Goal: Information Seeking & Learning: Compare options

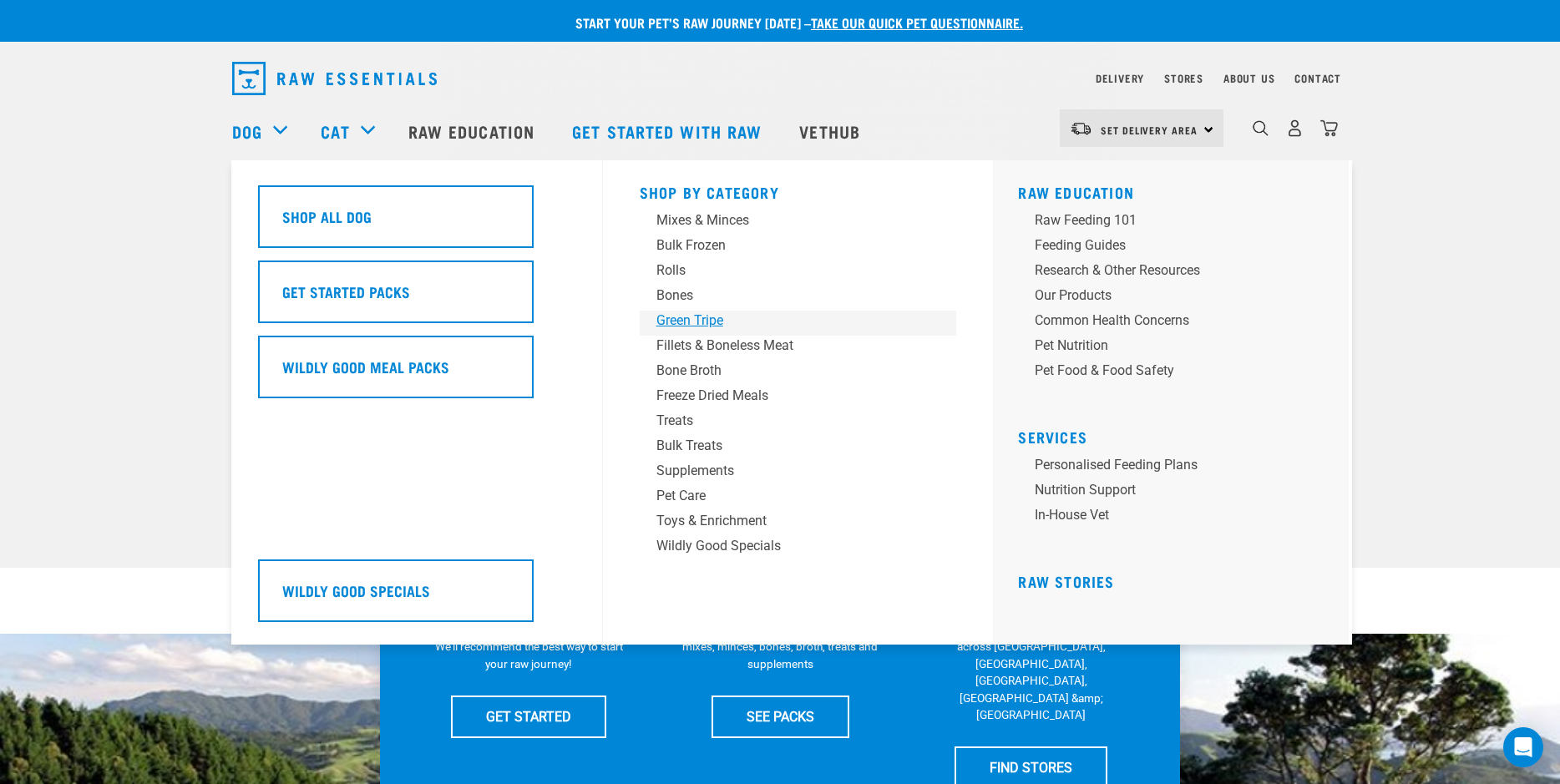
click at [688, 317] on div "Green Tripe" at bounding box center [787, 321] width 261 height 20
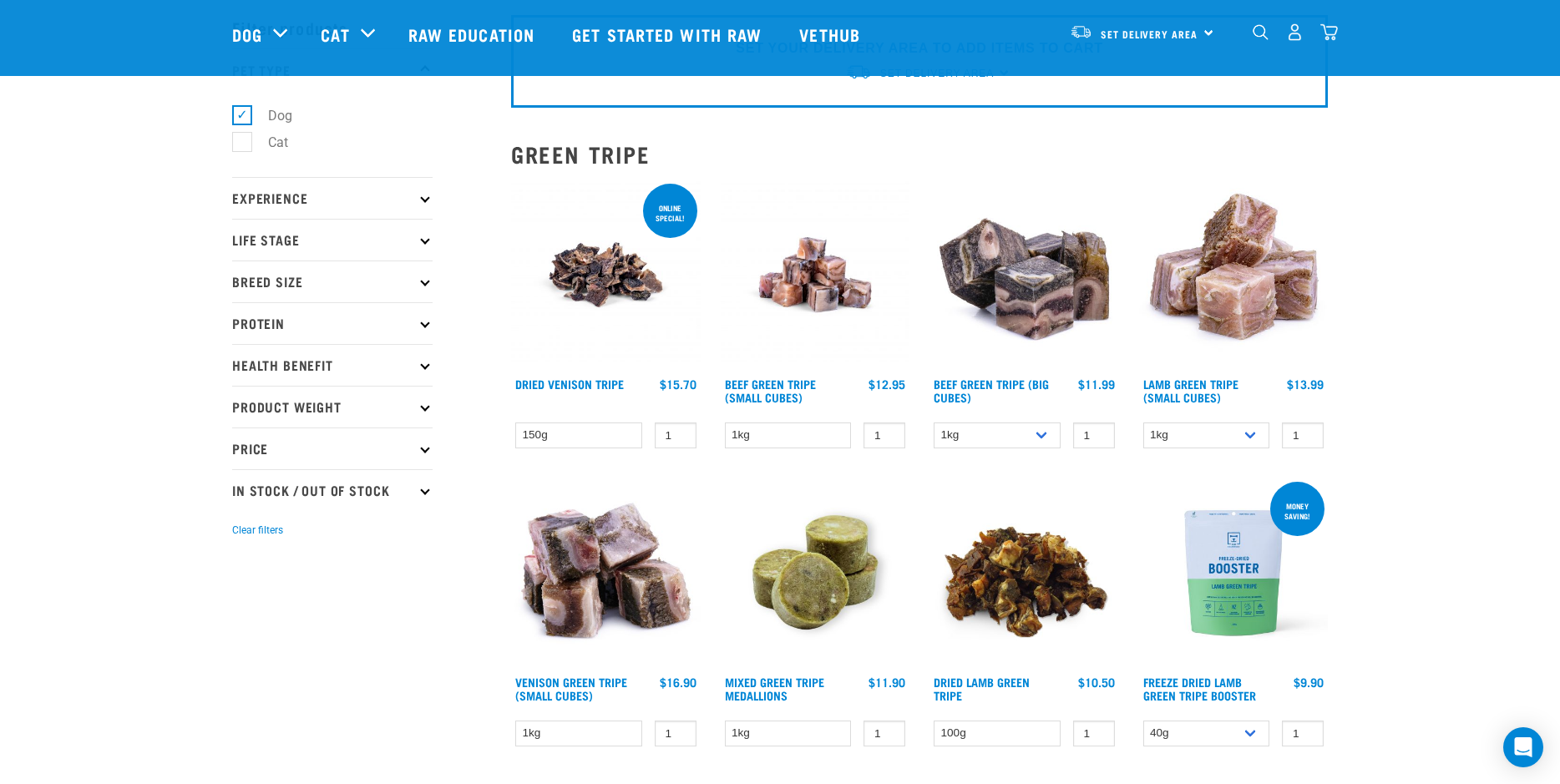
scroll to position [96, 0]
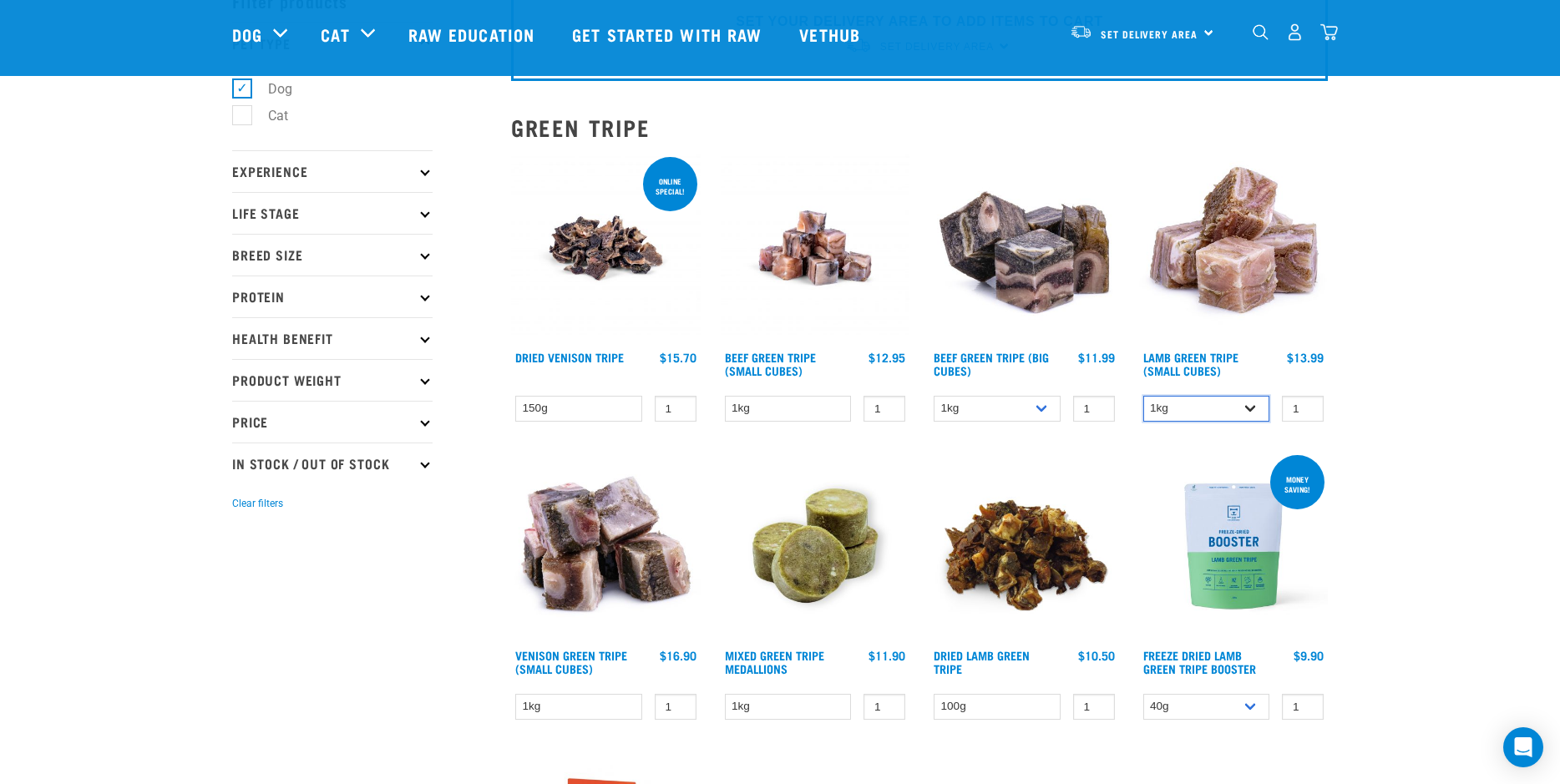
click at [1210, 408] on select "1kg 3kg" at bounding box center [1206, 408] width 127 height 26
click at [1209, 401] on select "1kg 3kg" at bounding box center [1206, 408] width 127 height 26
click at [1215, 413] on select "1kg 3kg" at bounding box center [1206, 408] width 127 height 26
select select "344959"
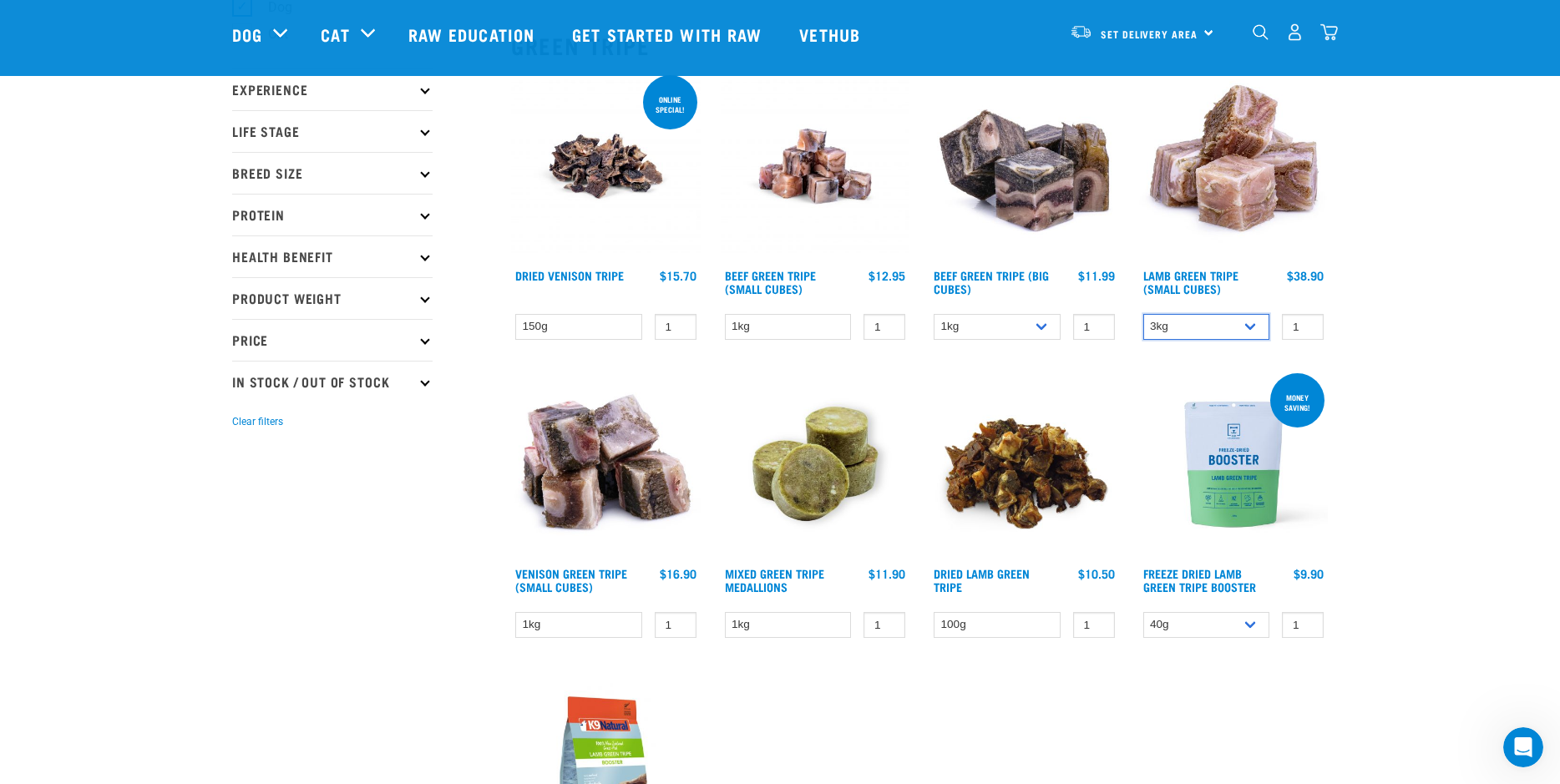
scroll to position [180, 0]
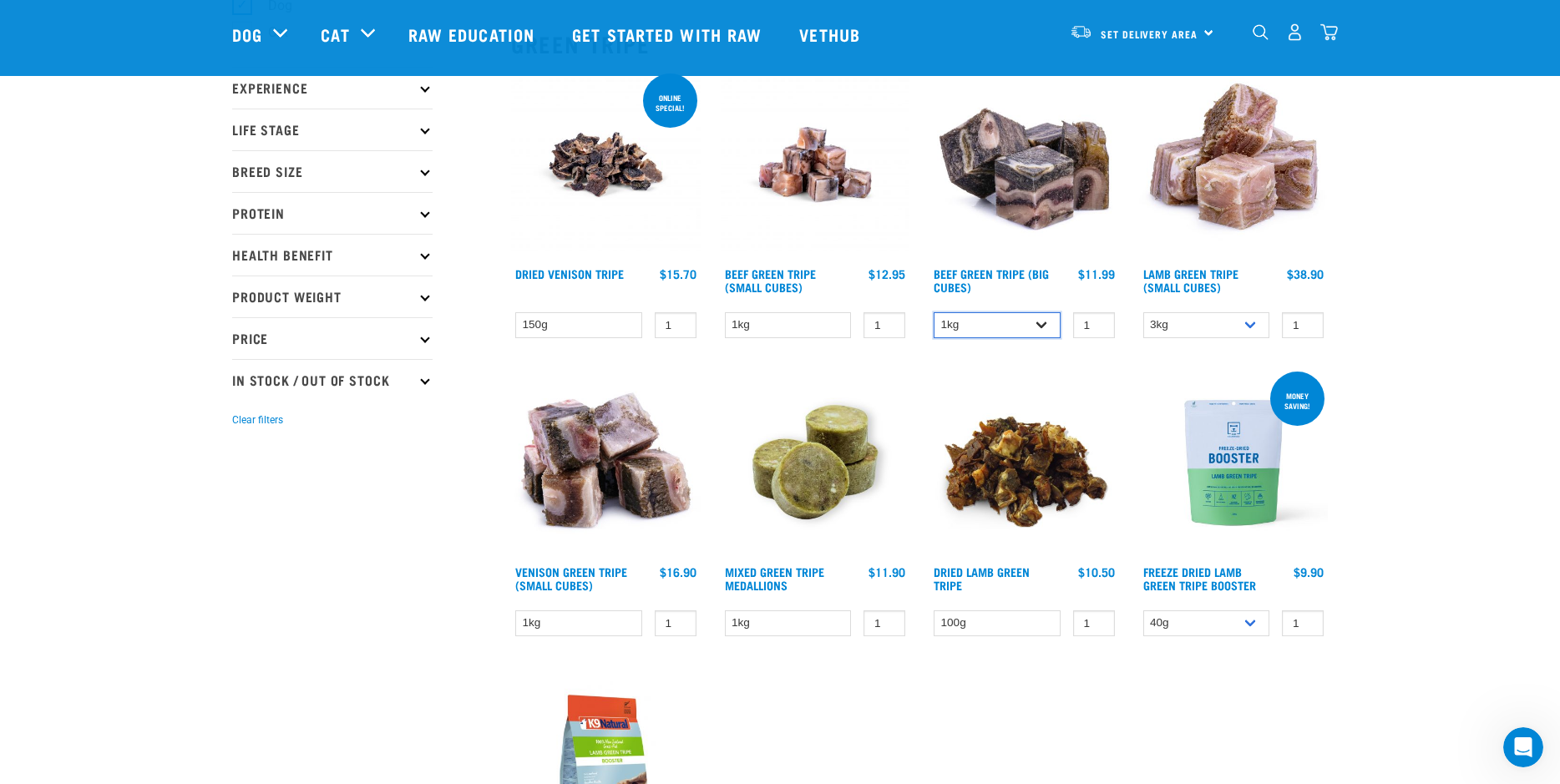
click at [1017, 327] on select "1kg 3kg Bulk (10kg)" at bounding box center [997, 325] width 127 height 26
select select "344958"
click at [793, 620] on select "1kg" at bounding box center [788, 623] width 127 height 26
click at [1184, 326] on select "1kg 3kg" at bounding box center [1206, 325] width 127 height 26
click at [766, 627] on select "1kg" at bounding box center [788, 623] width 127 height 26
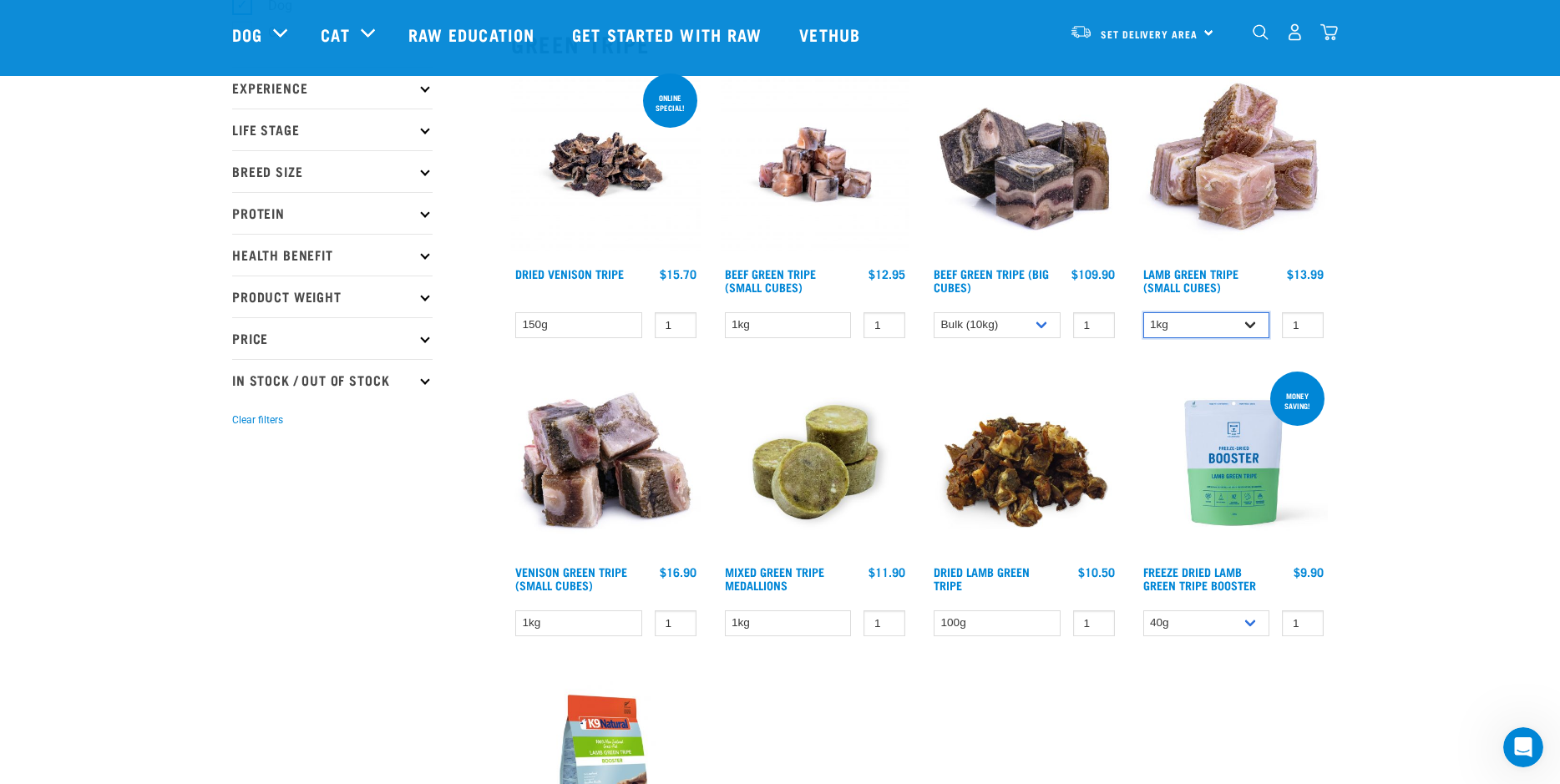
click at [1176, 321] on select "1kg 3kg" at bounding box center [1206, 325] width 127 height 26
select select "344959"
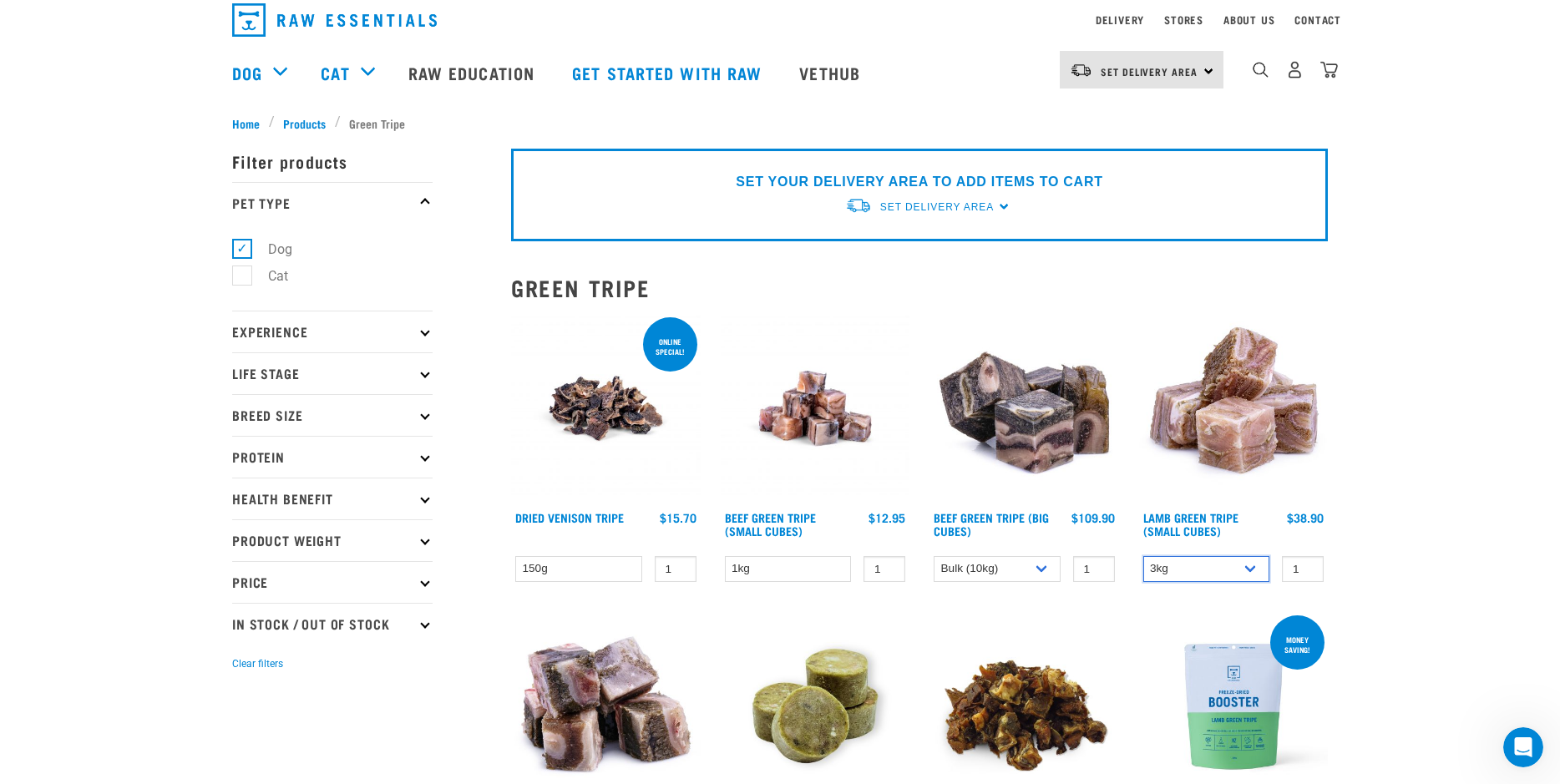
scroll to position [87, 0]
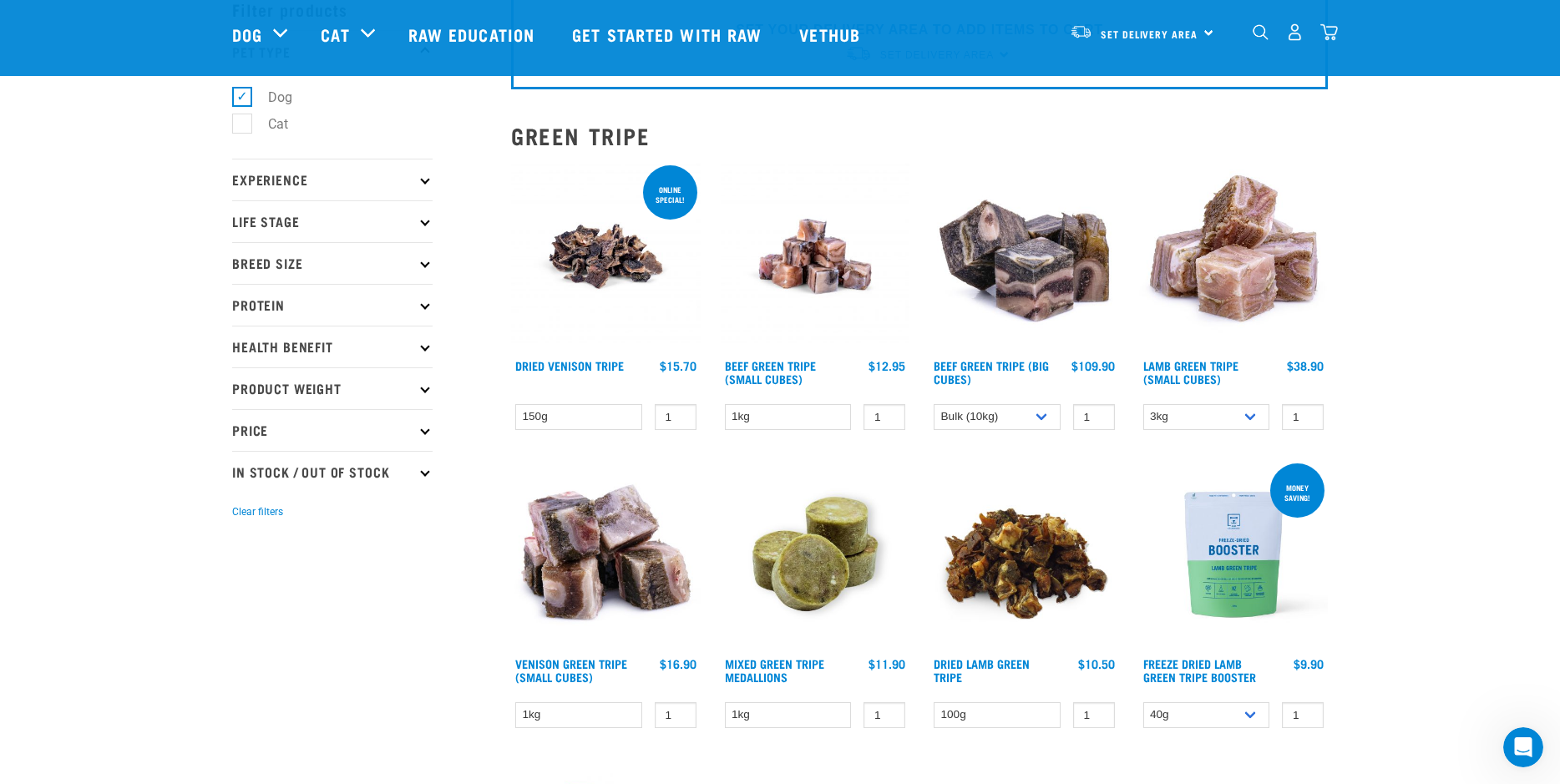
click at [296, 302] on p "Protein" at bounding box center [332, 305] width 200 height 42
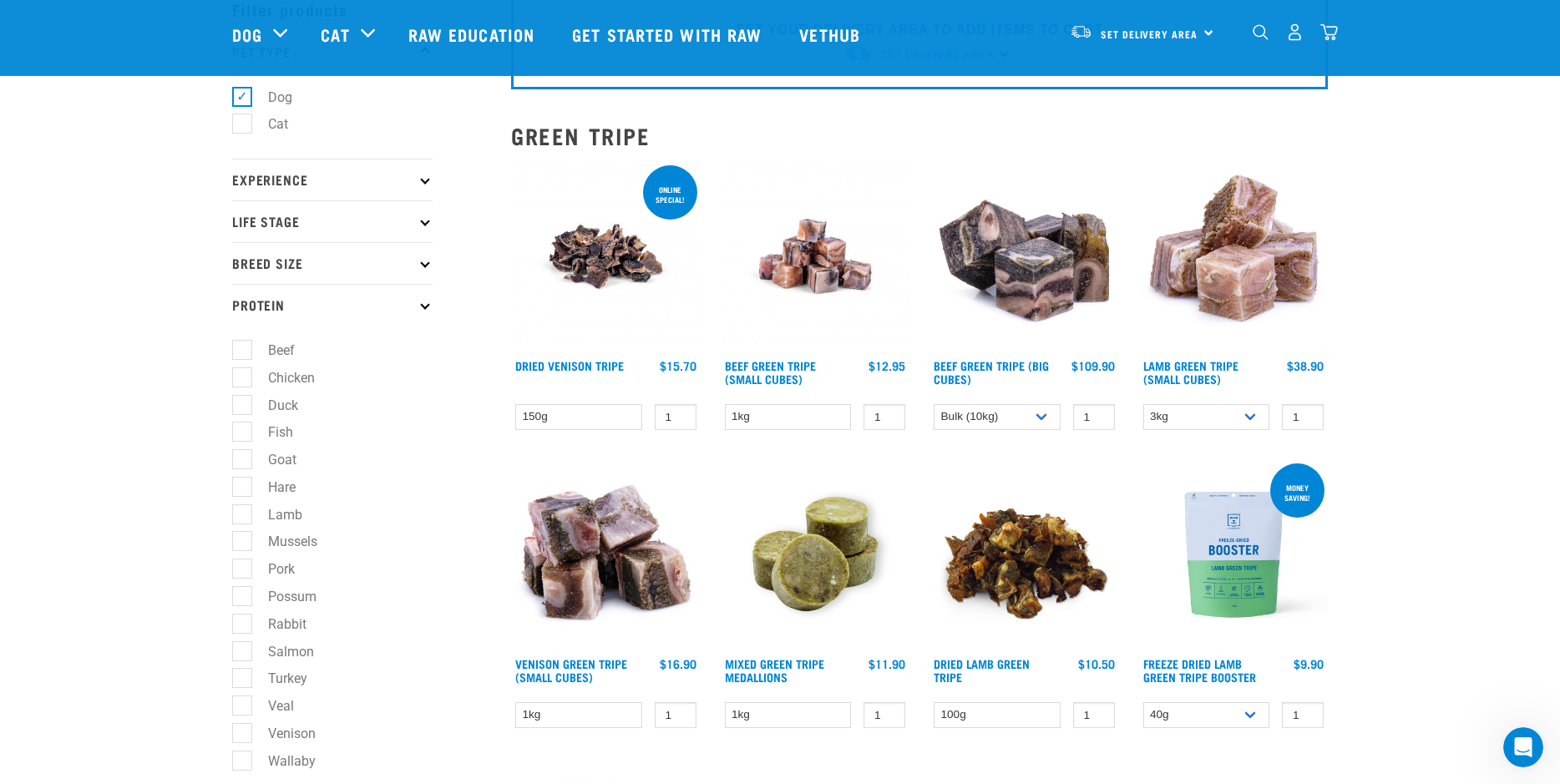
click at [277, 376] on label "Chicken" at bounding box center [281, 377] width 80 height 21
click at [243, 376] on input "Chicken" at bounding box center [237, 374] width 11 height 11
checkbox input "true"
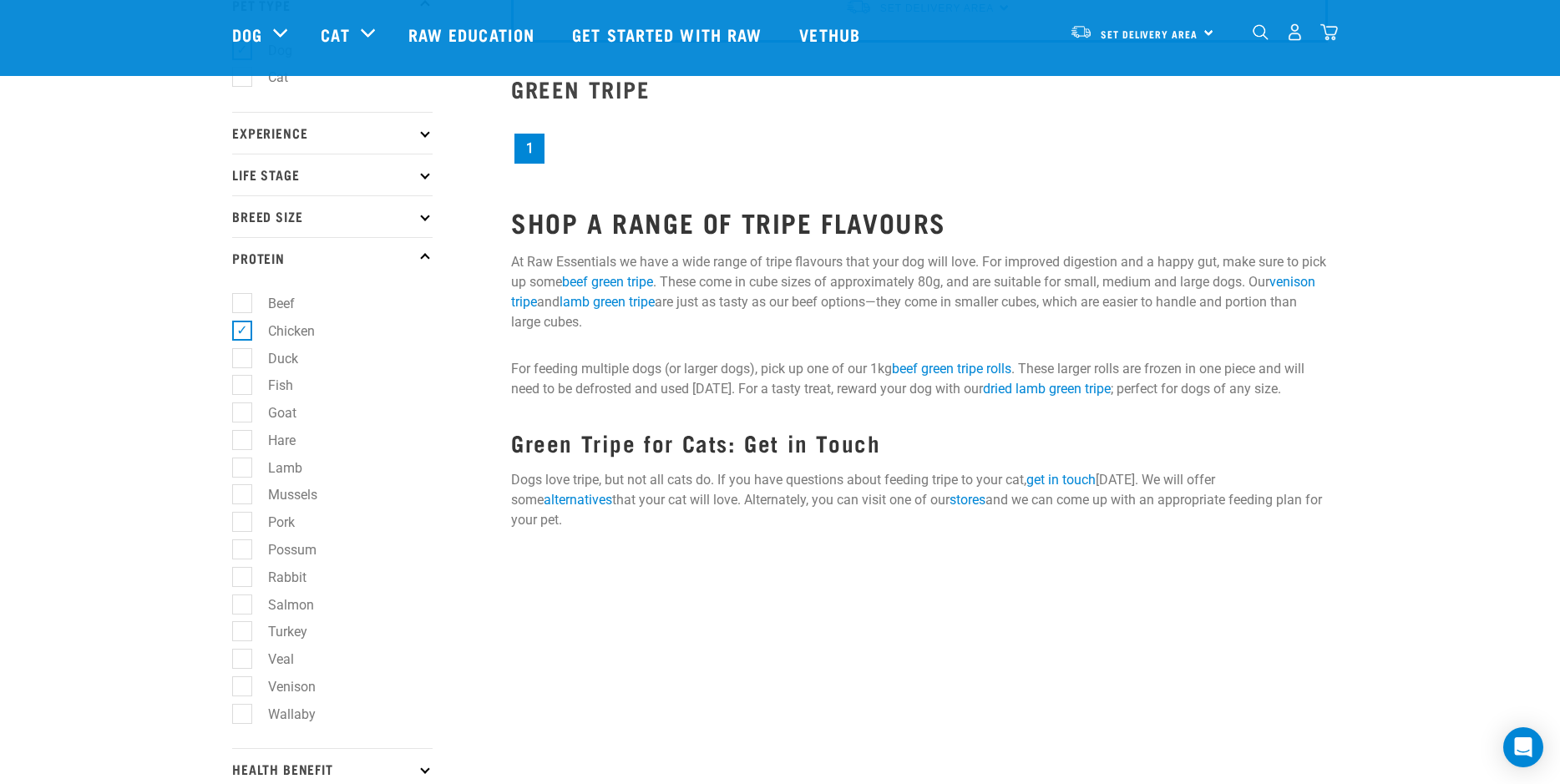
scroll to position [136, 0]
click at [285, 471] on label "Lamb" at bounding box center [275, 466] width 67 height 21
click at [243, 468] on input "Lamb" at bounding box center [237, 463] width 11 height 11
checkbox input "true"
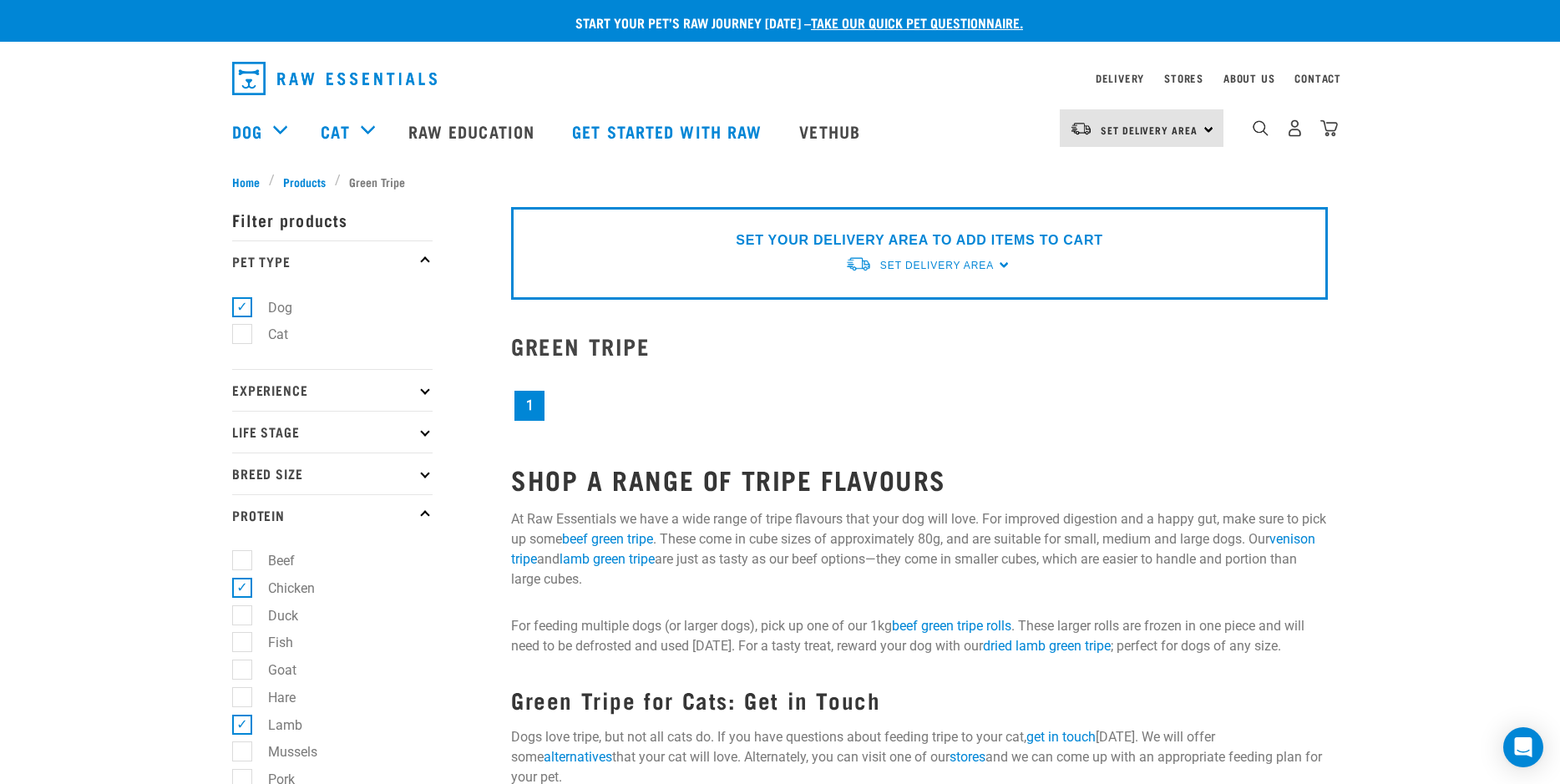
click at [298, 181] on div "× Filter products Pet Type Dog Cat Experience New Raw Feeder Experienced Raw Fe…" at bounding box center [361, 704] width 279 height 1047
click at [306, 178] on span "Products" at bounding box center [304, 182] width 43 height 18
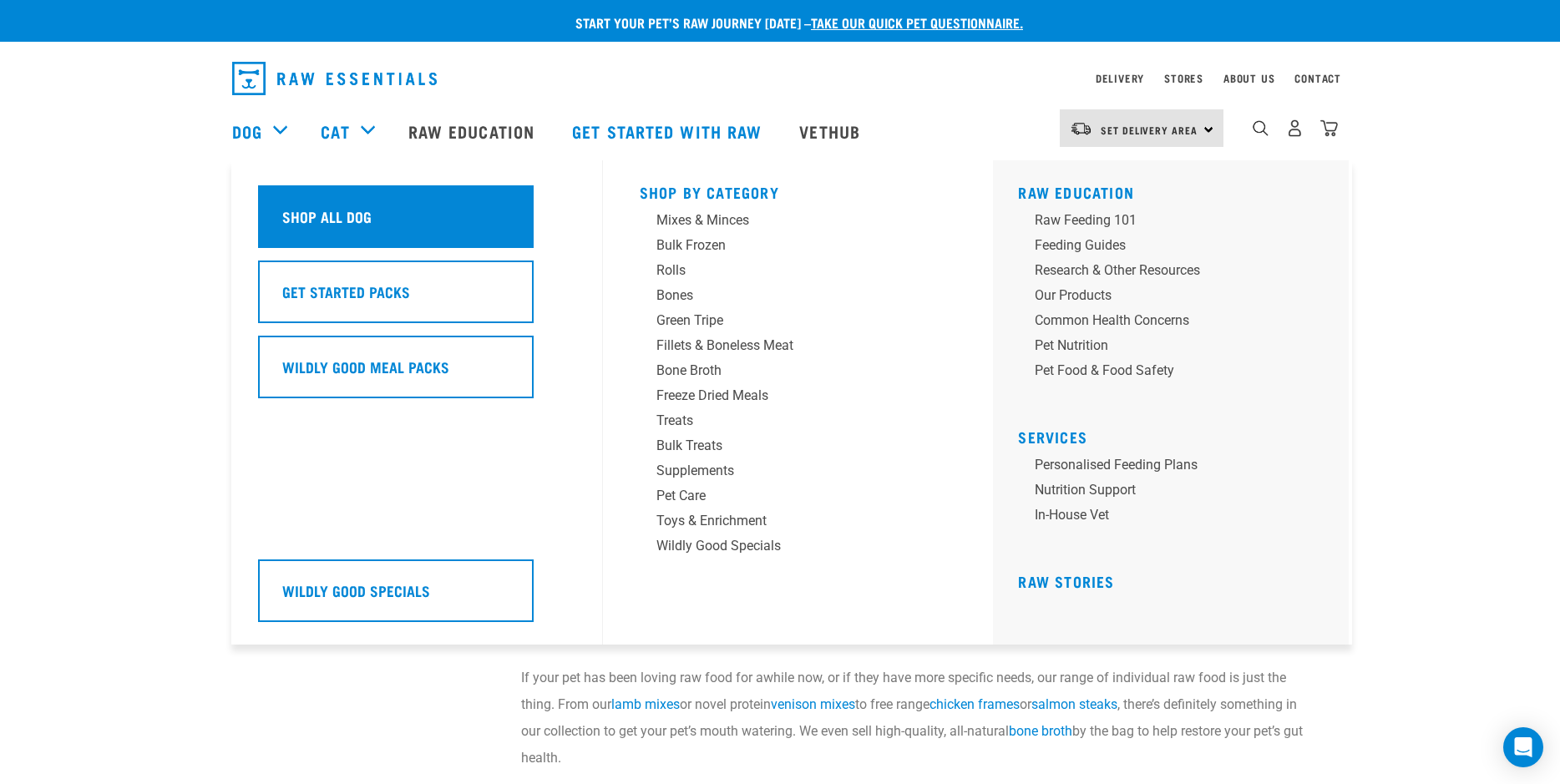
click at [331, 205] on h5 "Shop All Dog" at bounding box center [327, 216] width 89 height 22
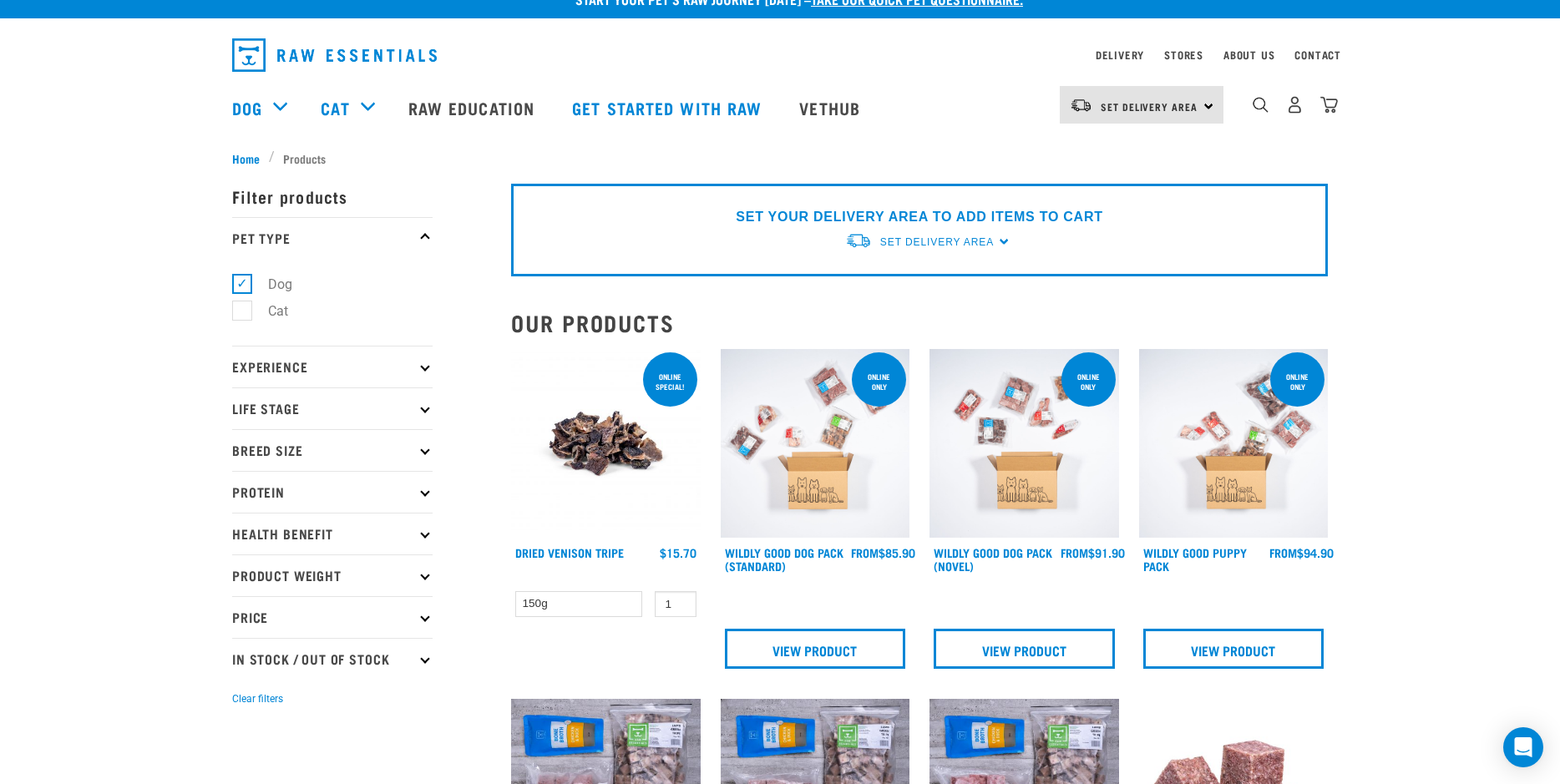
scroll to position [18, 0]
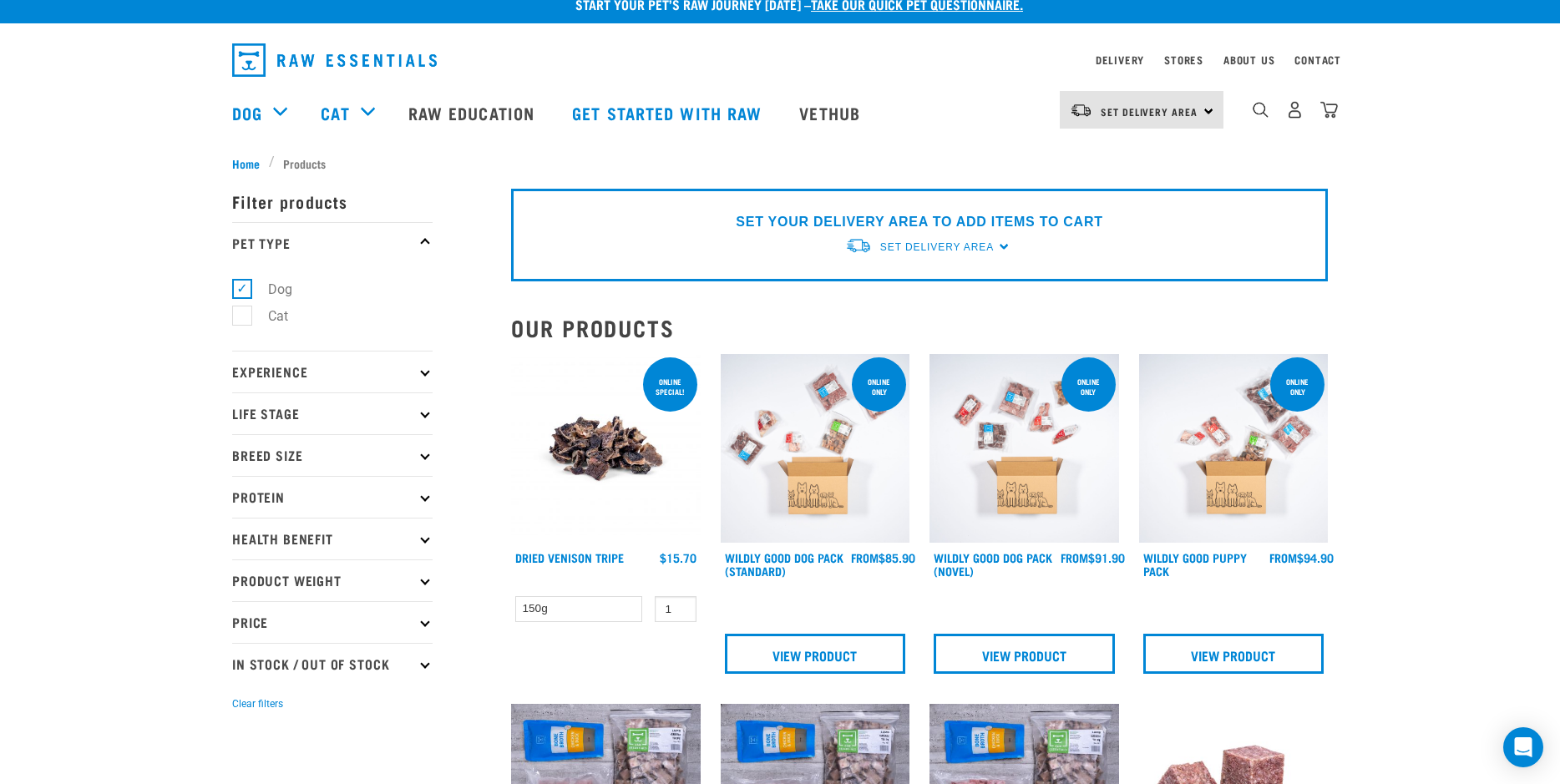
click at [361, 459] on p "Breed Size" at bounding box center [332, 455] width 200 height 42
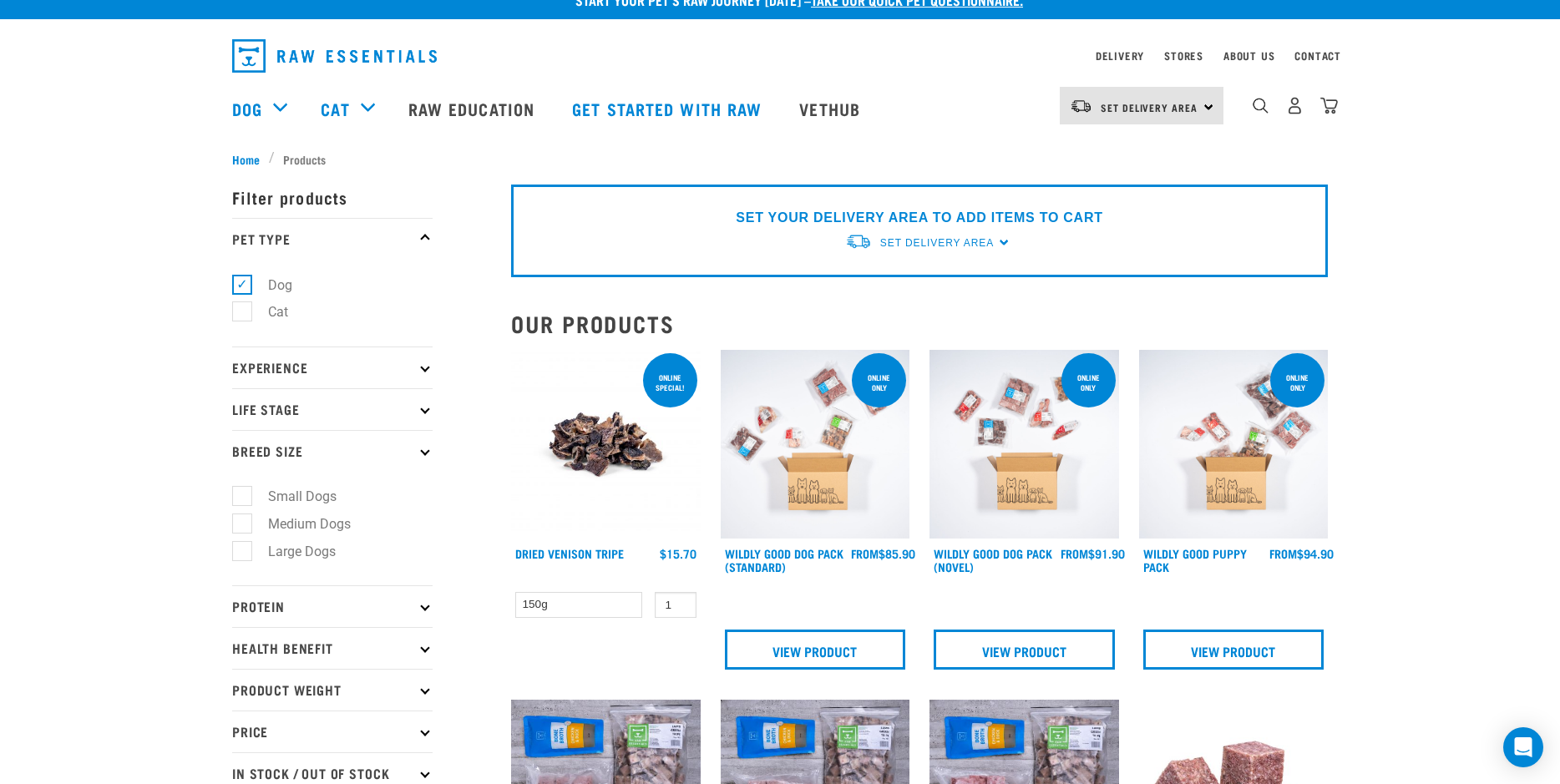
scroll to position [65, 0]
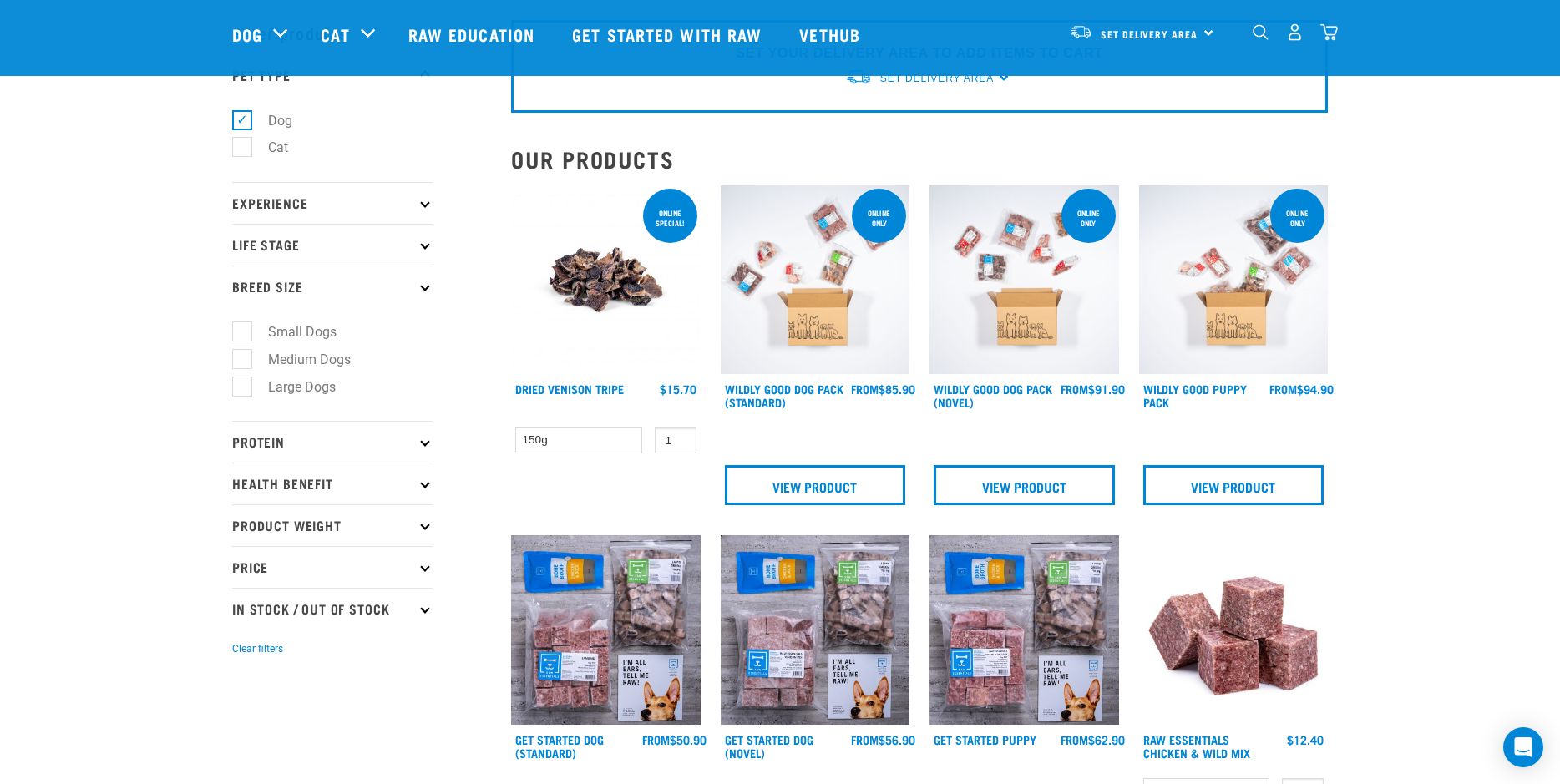
click at [313, 386] on label "Large Dogs" at bounding box center [292, 387] width 101 height 21
click at [243, 386] on input "Large Dogs" at bounding box center [237, 383] width 11 height 11
checkbox input "true"
click at [334, 439] on p "Protein" at bounding box center [332, 442] width 200 height 42
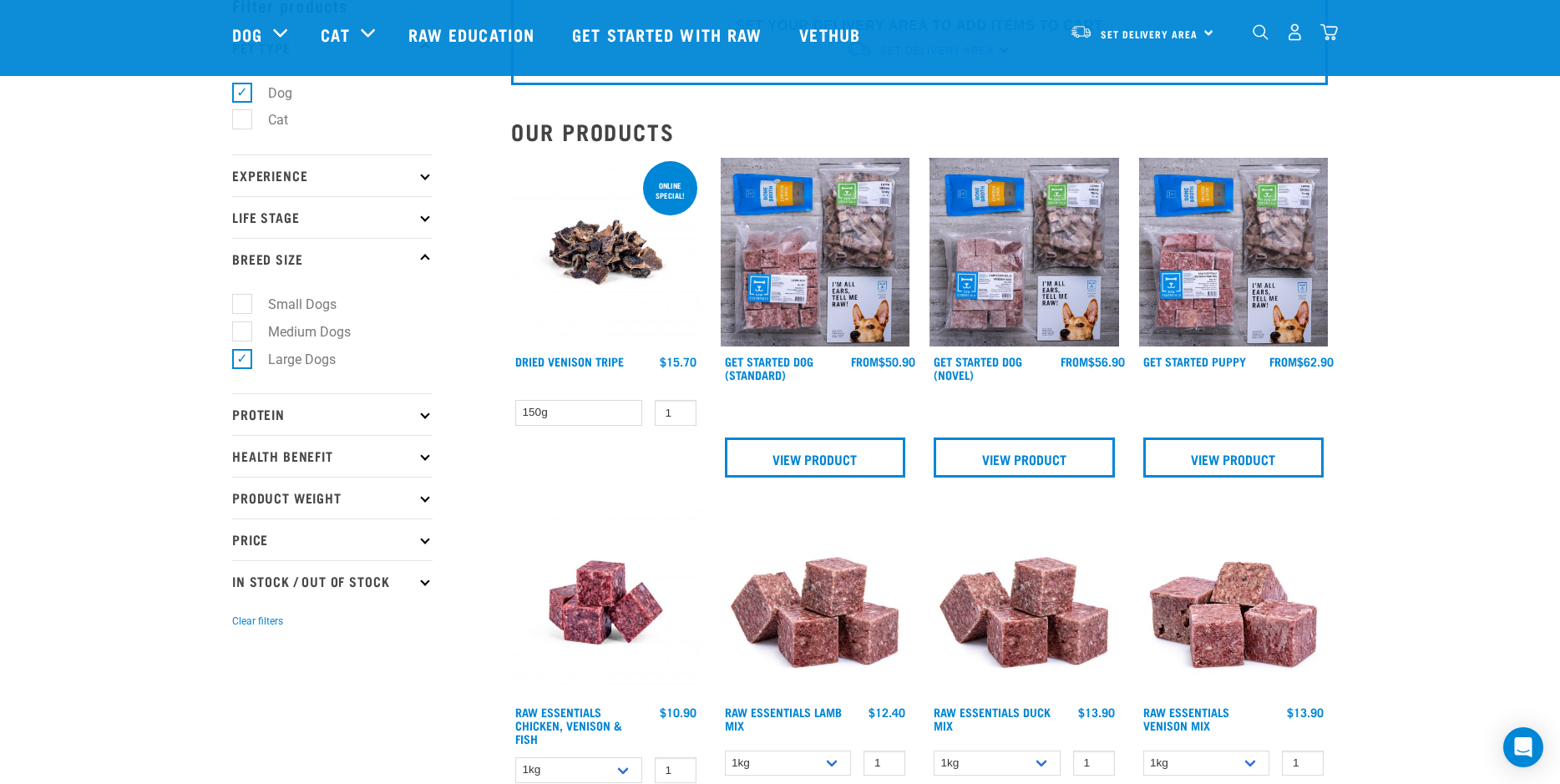
scroll to position [94, 0]
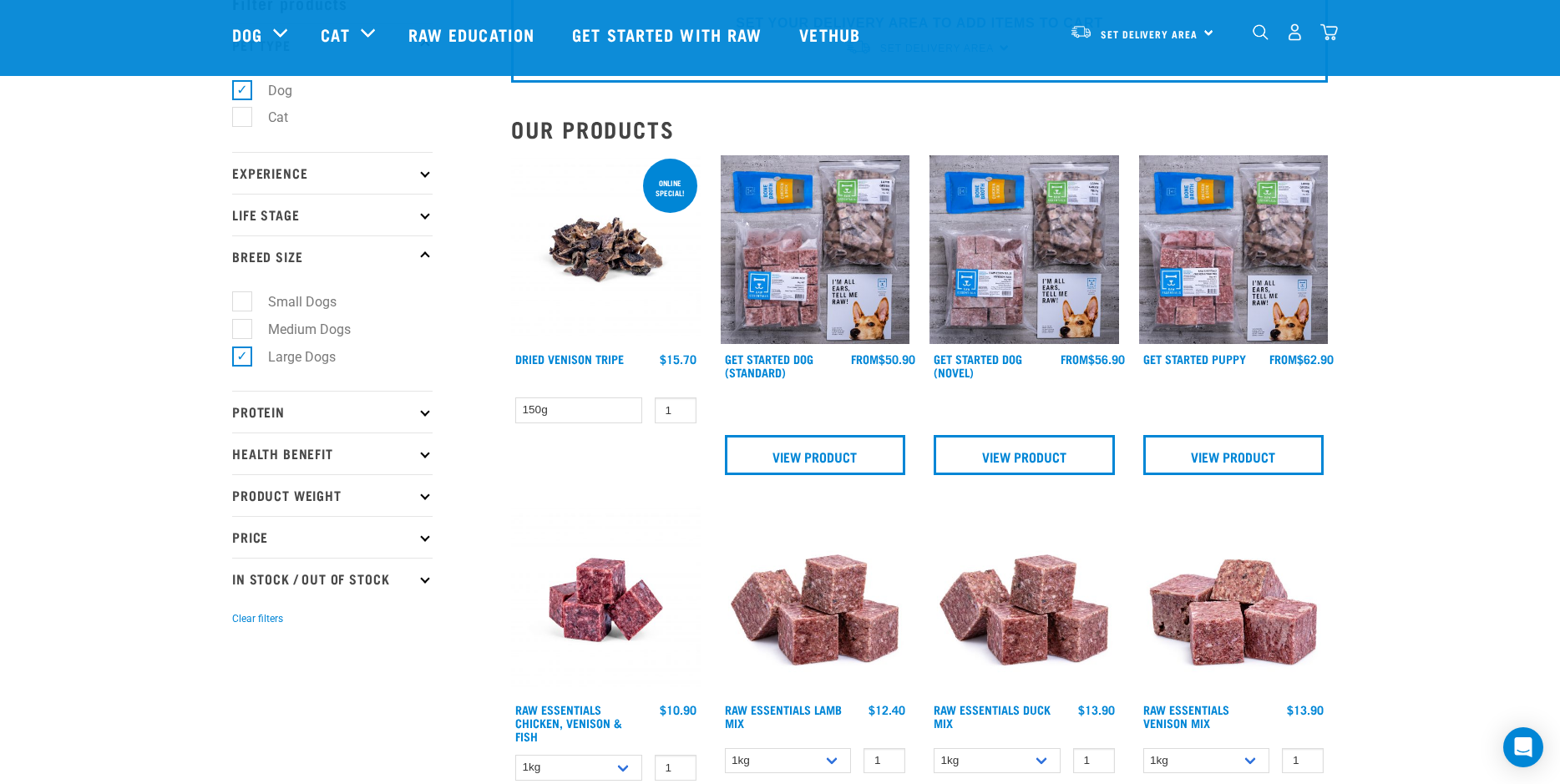
click at [315, 410] on p "Protein" at bounding box center [332, 412] width 200 height 42
click at [293, 489] on label "Chicken" at bounding box center [281, 484] width 80 height 21
click at [243, 487] on input "Chicken" at bounding box center [237, 481] width 11 height 11
checkbox input "true"
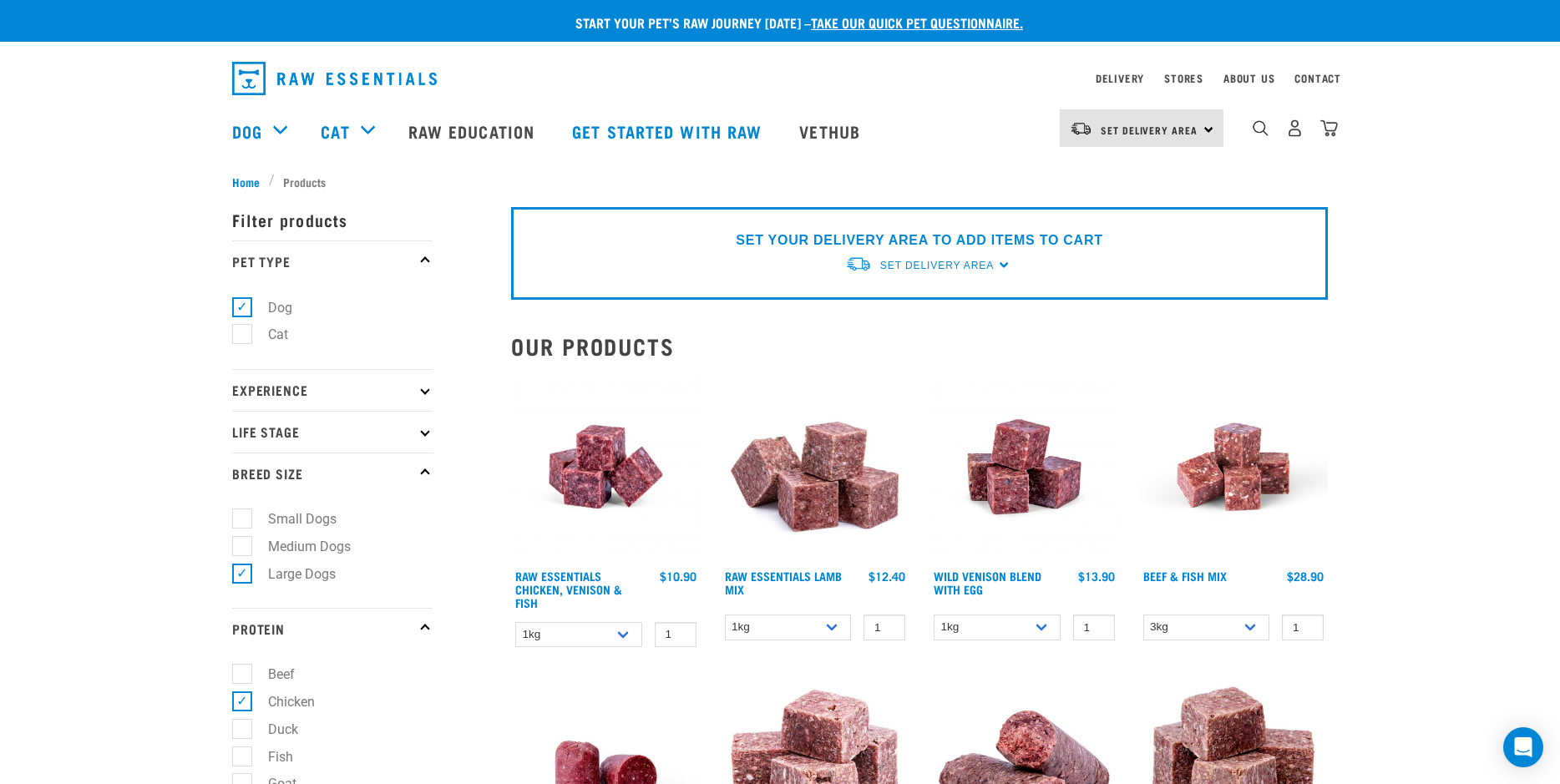
click at [287, 623] on p "Protein" at bounding box center [332, 629] width 200 height 42
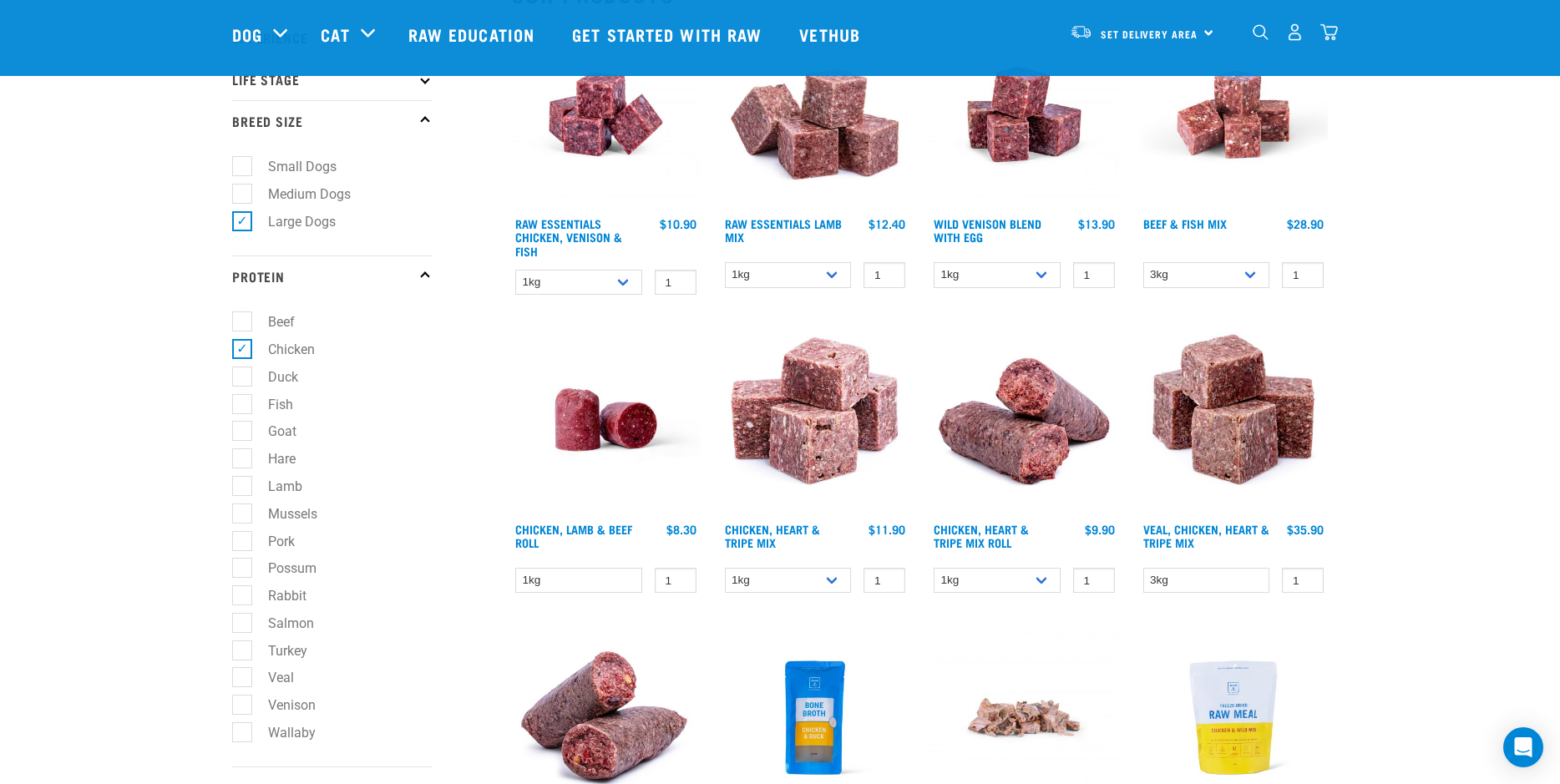
scroll to position [239, 0]
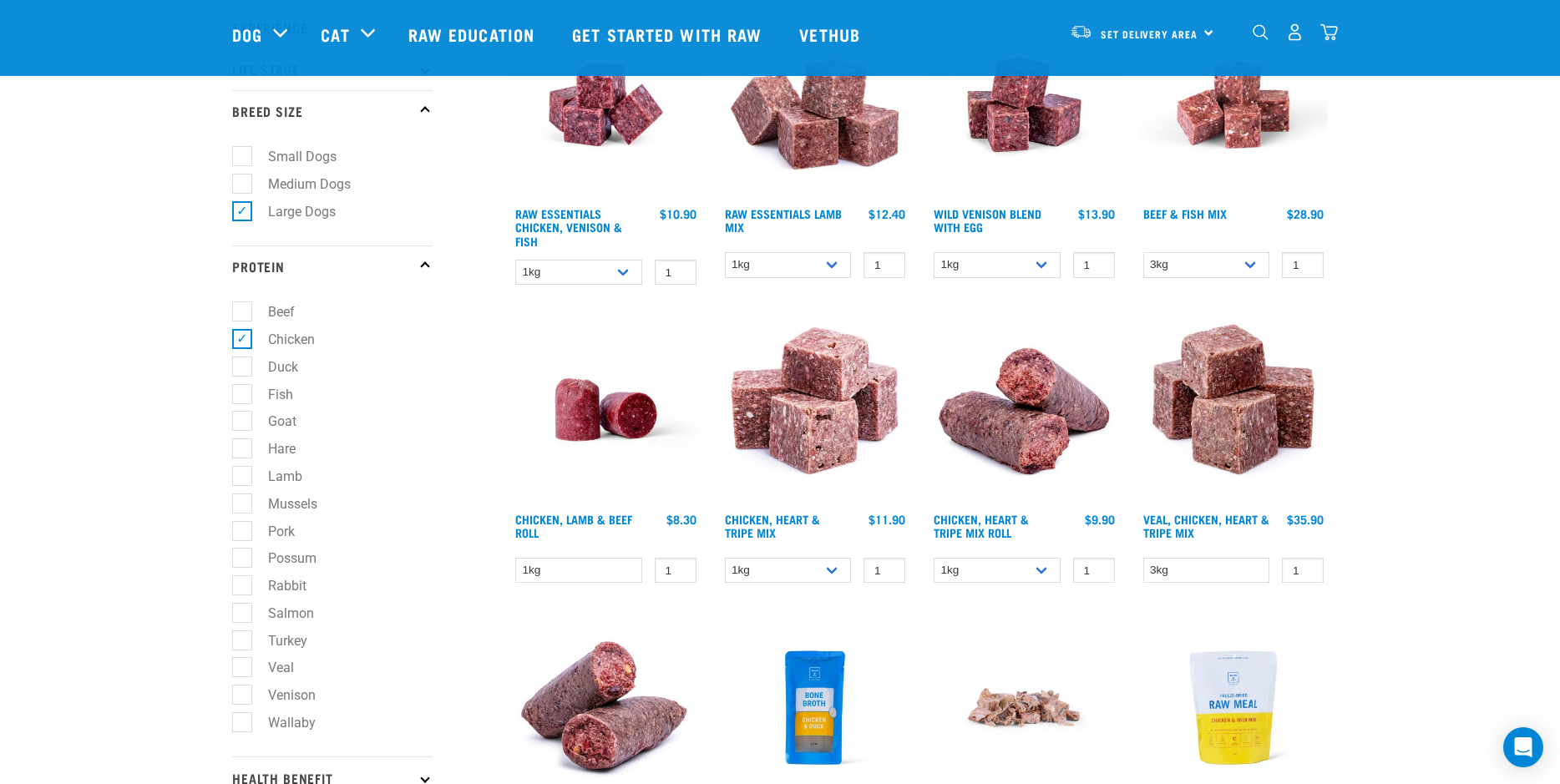
click at [295, 481] on label "Lamb" at bounding box center [275, 476] width 67 height 21
click at [243, 478] on input "Lamb" at bounding box center [237, 472] width 11 height 11
checkbox input "true"
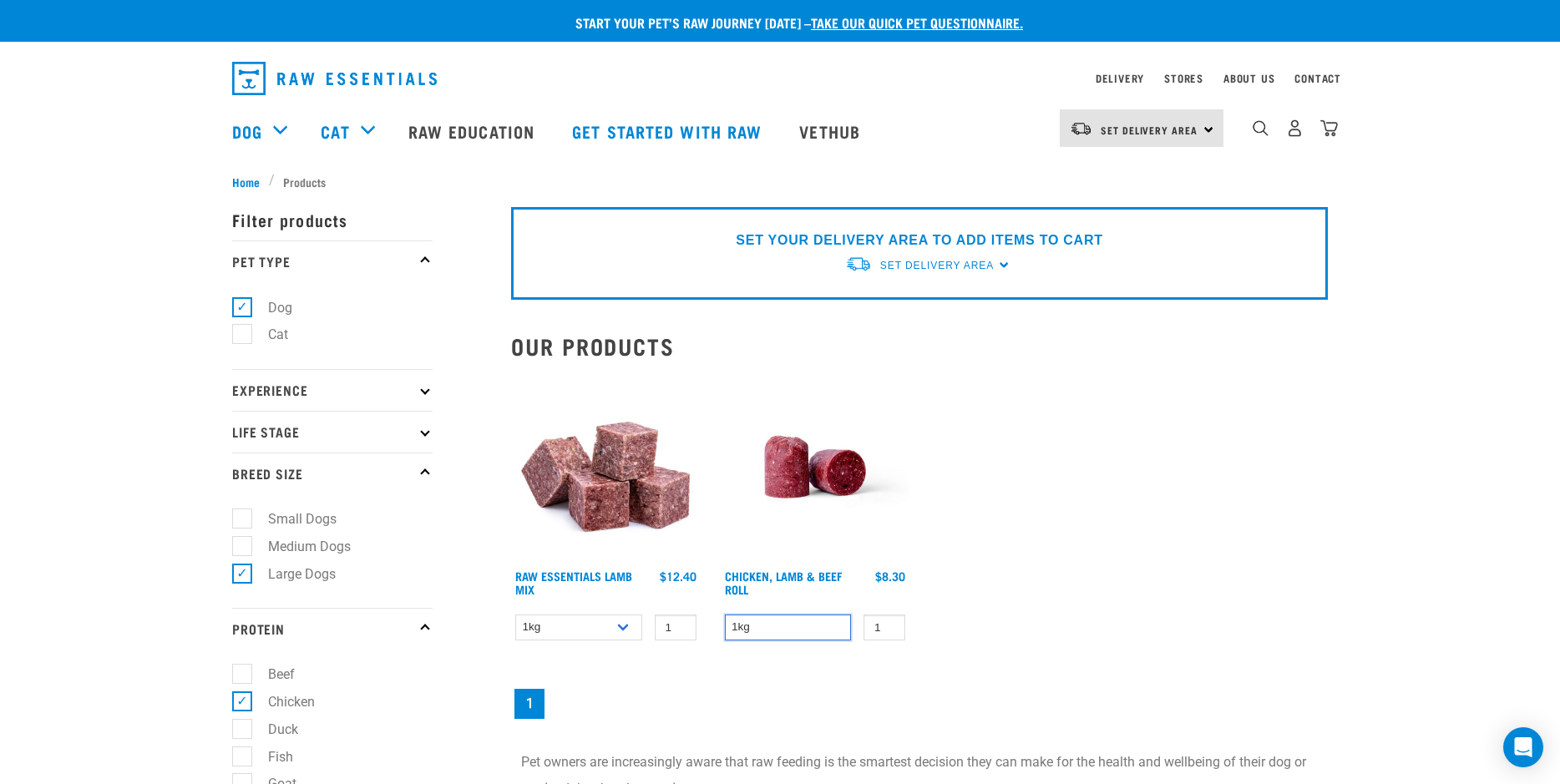
click at [786, 632] on select "1kg" at bounding box center [788, 627] width 127 height 26
click at [569, 624] on select "1kg 3kg Bulk (10kg)" at bounding box center [578, 627] width 127 height 26
select select "341961"
click at [319, 432] on p "Life Stage" at bounding box center [332, 432] width 200 height 42
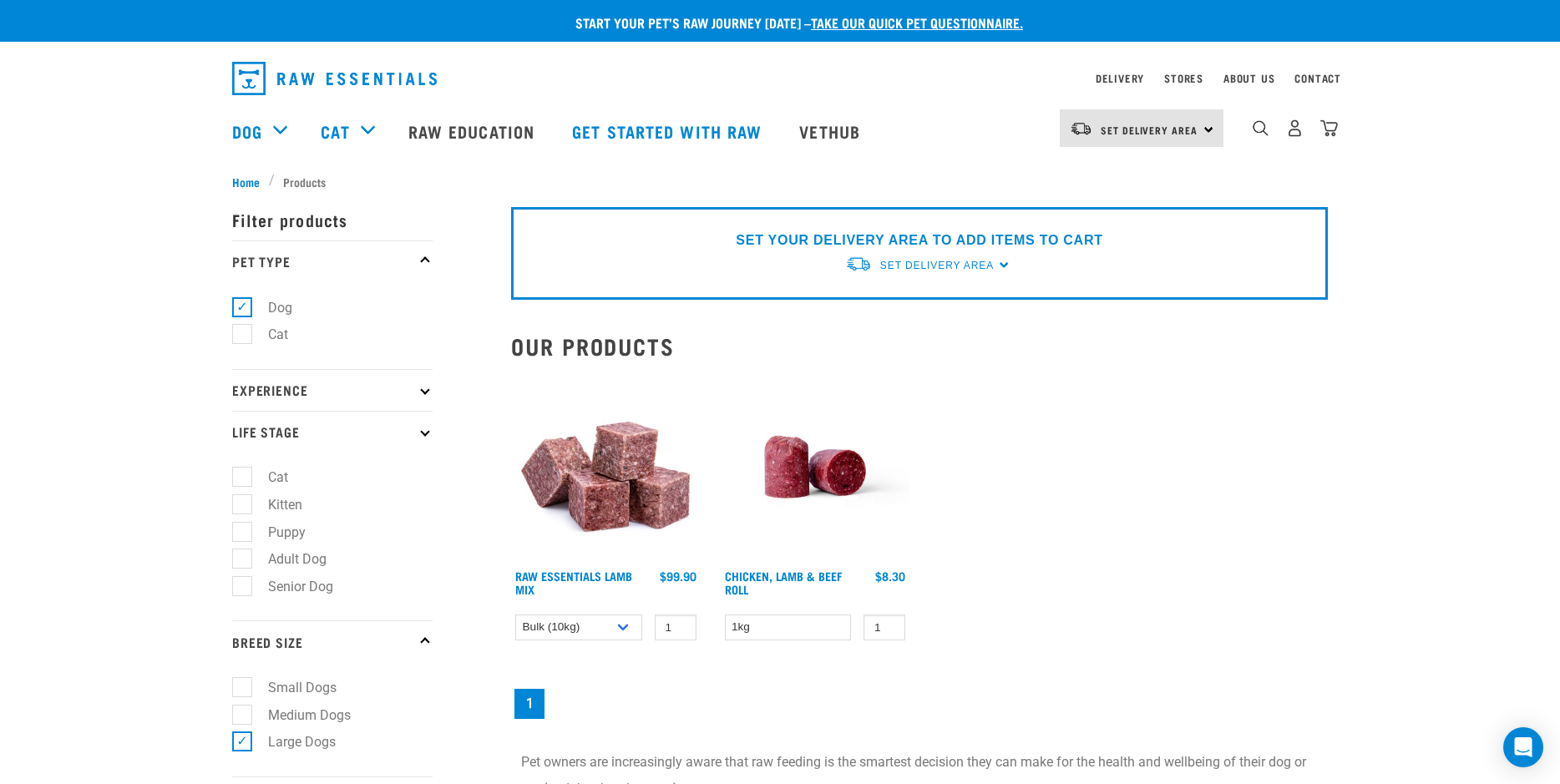
click at [319, 432] on p "Life Stage" at bounding box center [332, 432] width 200 height 42
click at [319, 388] on p "Experience" at bounding box center [332, 390] width 200 height 42
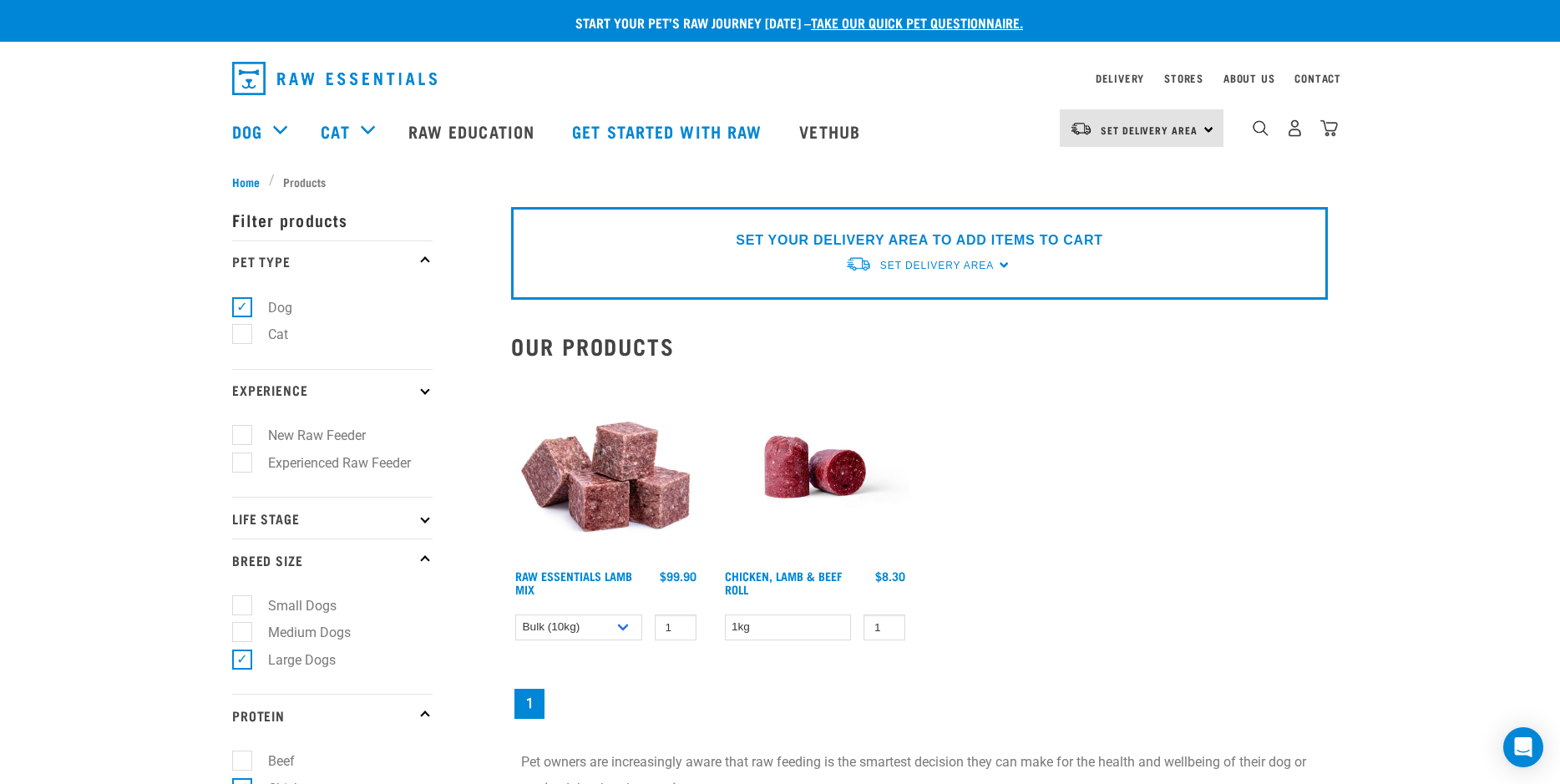
click at [319, 388] on p "Experience" at bounding box center [332, 390] width 200 height 42
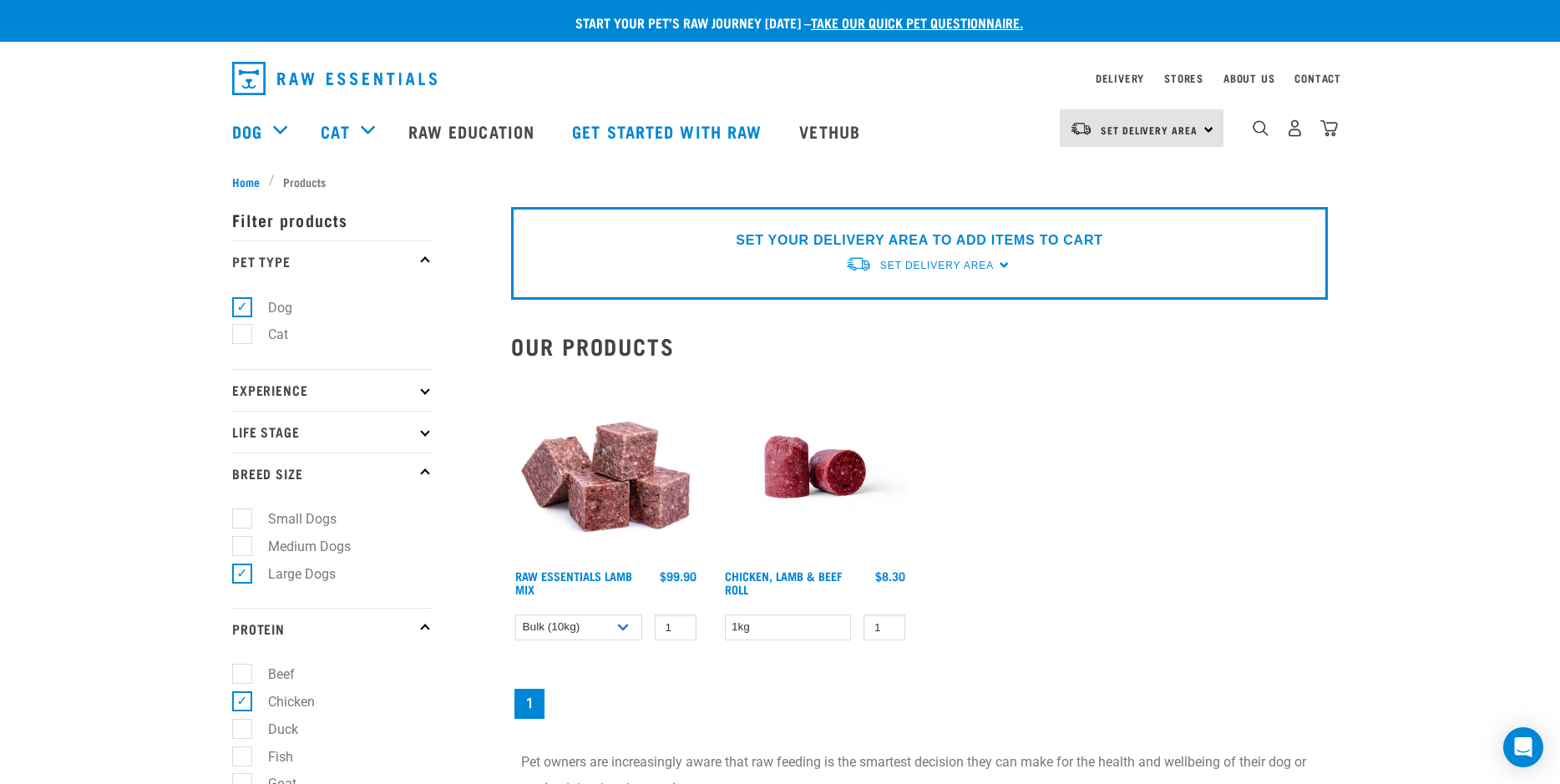
click at [241, 573] on label "Large Dogs" at bounding box center [292, 574] width 101 height 21
click at [237, 573] on input "Large Dogs" at bounding box center [237, 571] width 11 height 11
checkbox input "false"
